Goal: Task Accomplishment & Management: Complete application form

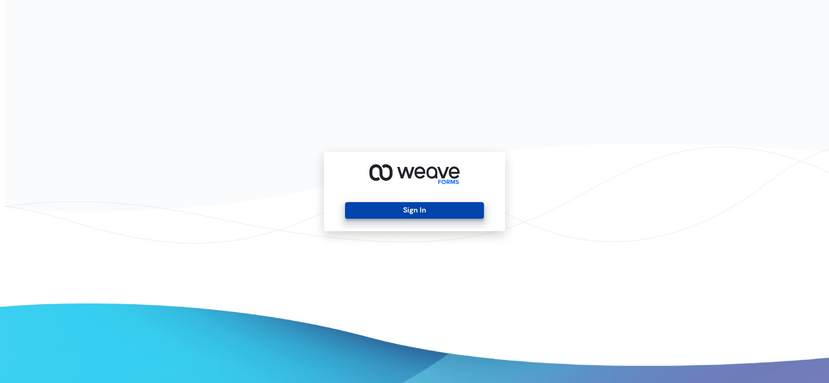
click at [387, 217] on button "Sign In" at bounding box center [414, 210] width 138 height 17
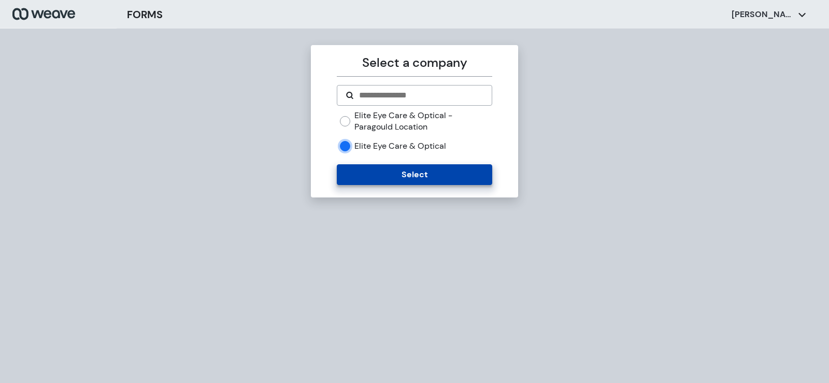
click at [390, 176] on button "Select" at bounding box center [414, 174] width 155 height 21
